Goal: Information Seeking & Learning: Learn about a topic

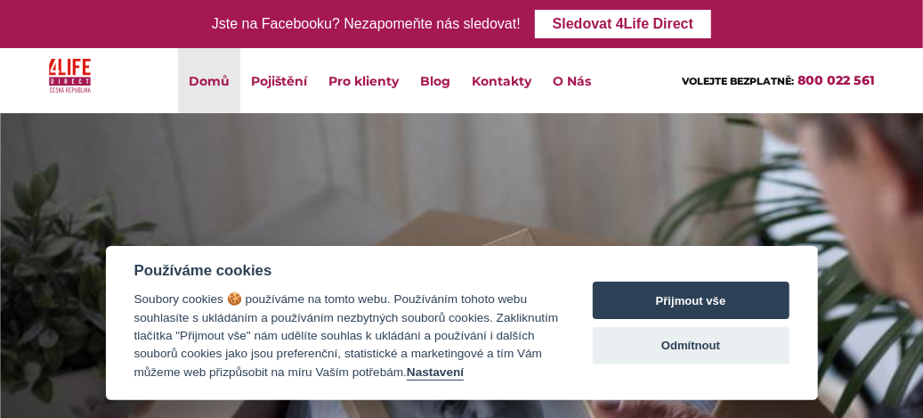
click at [753, 85] on span "VOLEJTE BEZPLATNĚ:" at bounding box center [738, 81] width 112 height 12
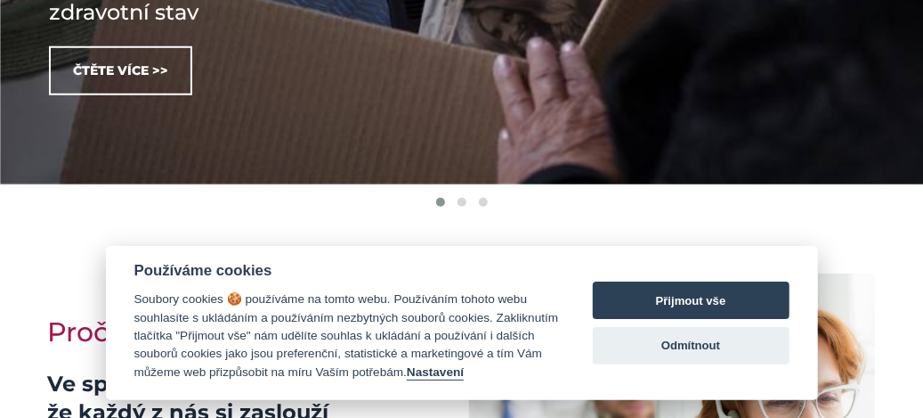
scroll to position [891, 0]
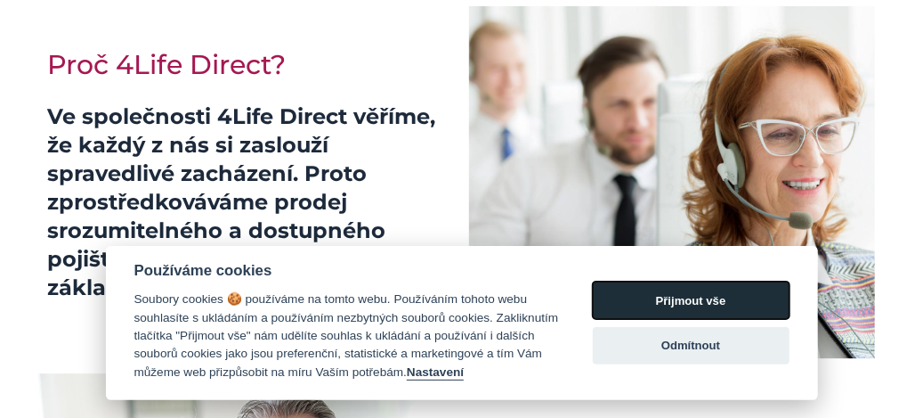
click at [663, 298] on button "Přijmout vše" at bounding box center [691, 299] width 197 height 37
checkbox input "true"
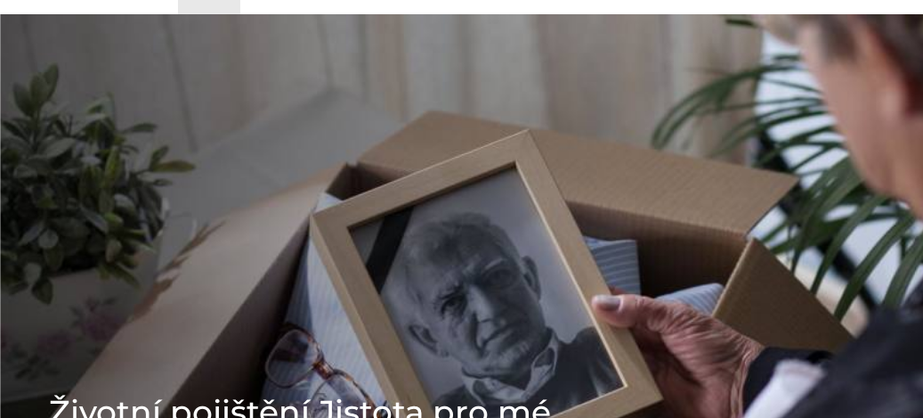
scroll to position [0, 0]
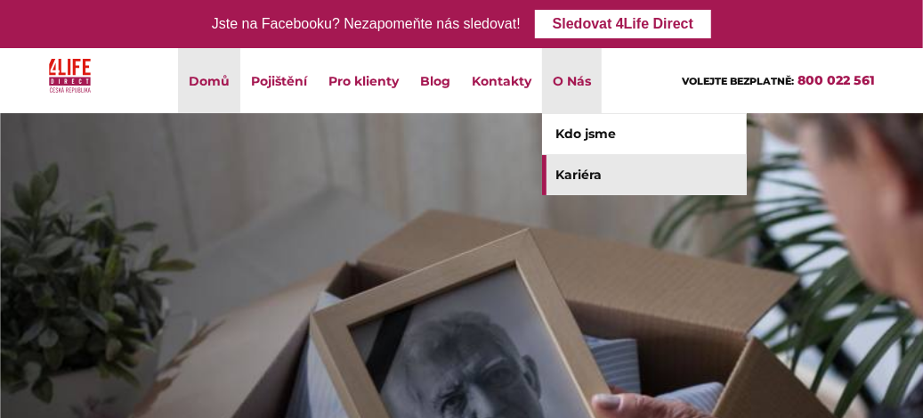
click at [573, 182] on link "Kariéra" at bounding box center [644, 175] width 205 height 40
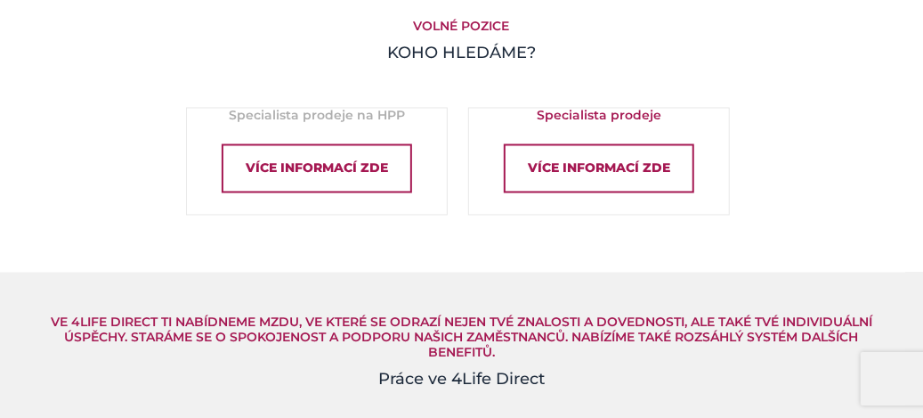
scroll to position [1209, 0]
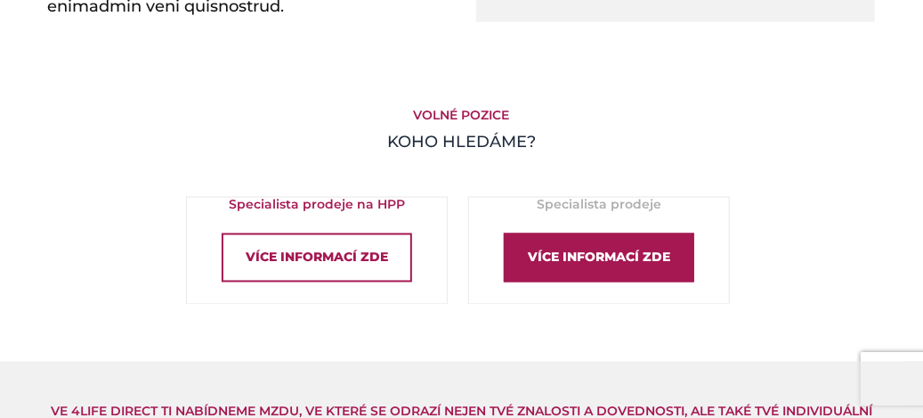
click at [529, 272] on div "Více informací zde" at bounding box center [599, 257] width 191 height 49
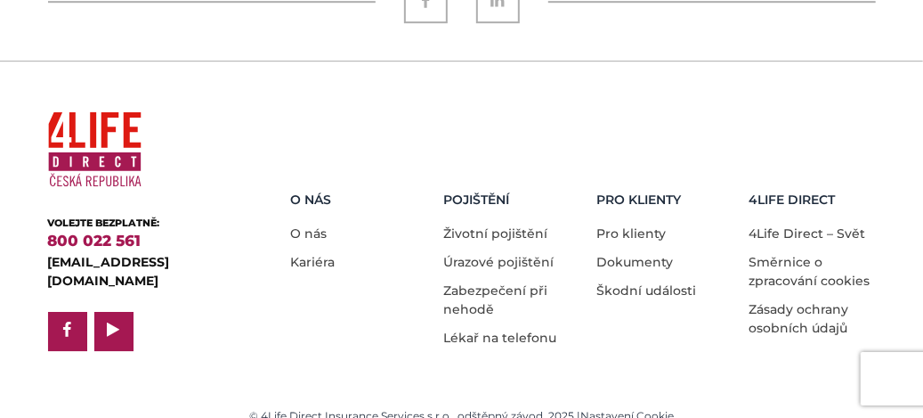
scroll to position [2216, 0]
